Goal: Check status: Check status

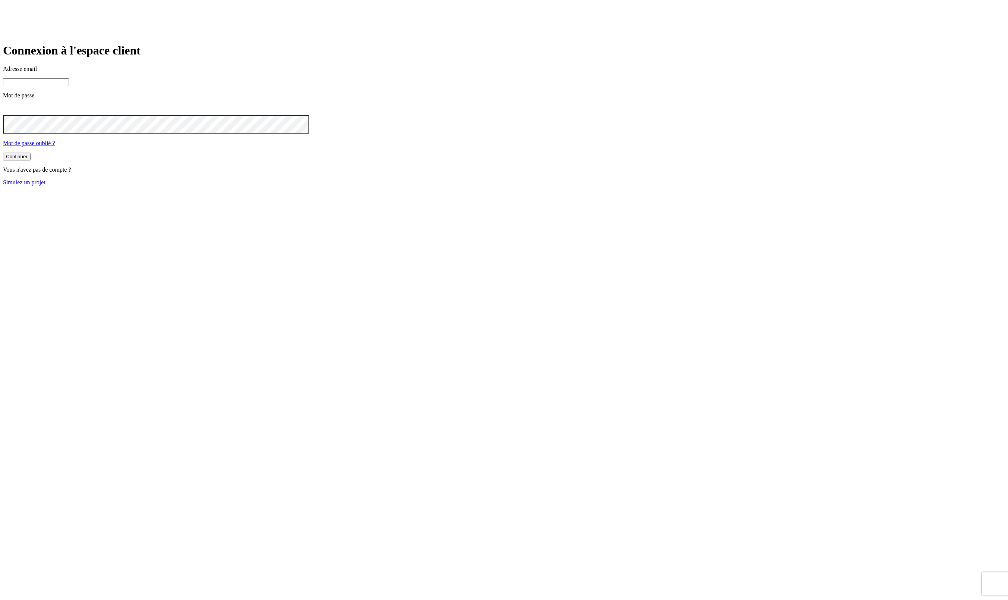
click at [69, 86] on input at bounding box center [36, 82] width 66 height 8
type input "j"
paste input "[DOMAIN_NAME][PERSON_NAME][EMAIL_ADDRESS][DOMAIN_NAME]"
type input "[PERSON_NAME][DOMAIN_NAME][EMAIL_ADDRESS][DOMAIN_NAME]"
click at [3, 153] on button "Continuer" at bounding box center [17, 157] width 28 height 8
